Goal: Task Accomplishment & Management: Manage account settings

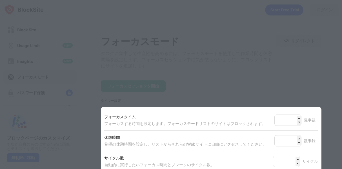
click at [301, 91] on div at bounding box center [171, 84] width 342 height 169
click at [302, 80] on div at bounding box center [171, 84] width 342 height 169
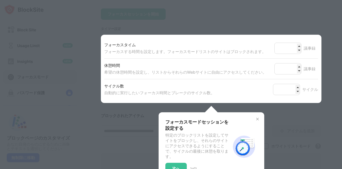
scroll to position [113, 0]
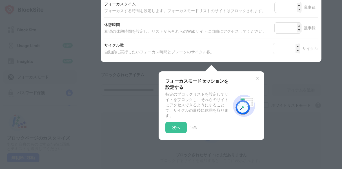
click at [256, 80] on img at bounding box center [257, 78] width 5 height 5
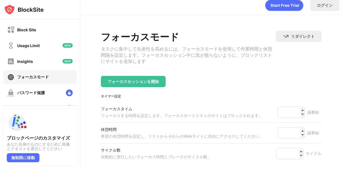
scroll to position [0, 0]
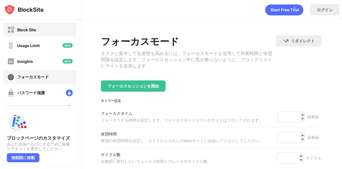
click at [39, 34] on div "Block Site" at bounding box center [39, 30] width 73 height 14
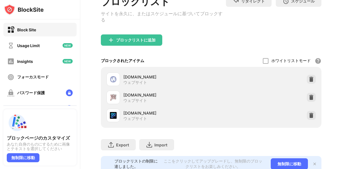
scroll to position [84, 0]
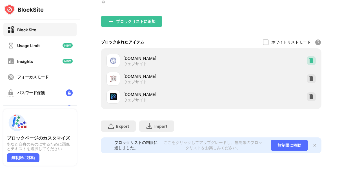
click at [308, 58] on img at bounding box center [311, 61] width 6 height 6
